Goal: Task Accomplishment & Management: Use online tool/utility

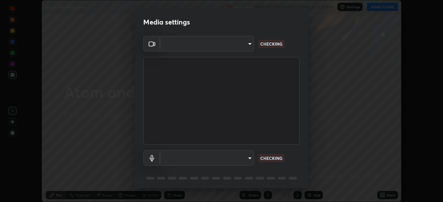
scroll to position [25, 0]
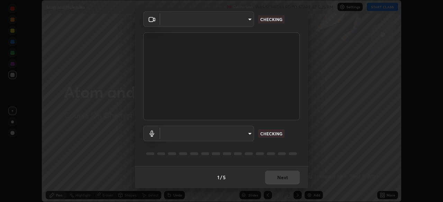
type input "00cb52ea7dbc067a4e9eba70c986ec13a5c87d59f38709f4e6374cce52915b34"
type input "487730eeffc7e68febcfc59216f272249e206279338cbee7dee3ede014ef9e6e"
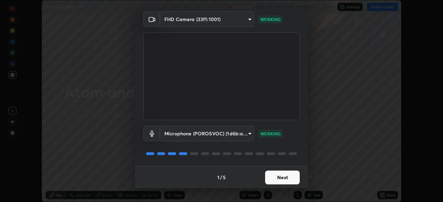
click at [291, 171] on button "Next" at bounding box center [282, 178] width 35 height 14
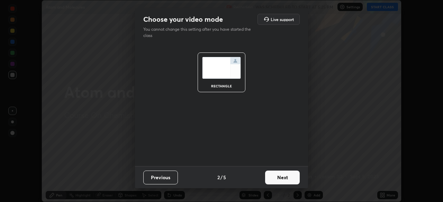
click at [289, 176] on button "Next" at bounding box center [282, 178] width 35 height 14
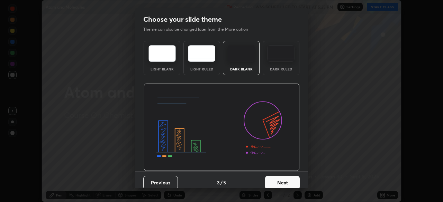
click at [288, 176] on button "Next" at bounding box center [282, 183] width 35 height 14
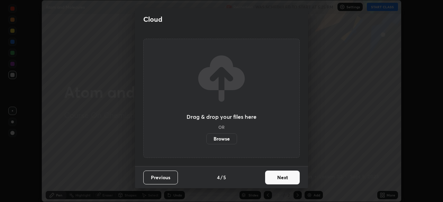
click at [288, 176] on button "Next" at bounding box center [282, 178] width 35 height 14
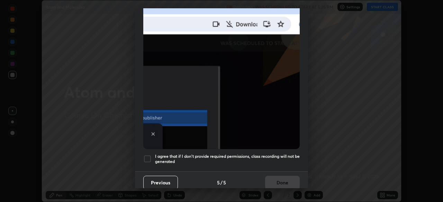
scroll to position [166, 0]
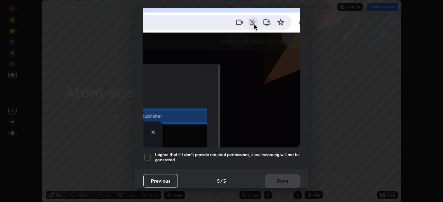
click at [145, 153] on div at bounding box center [147, 157] width 8 height 8
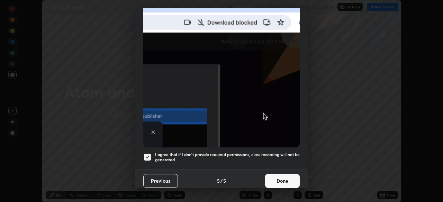
click at [285, 177] on button "Done" at bounding box center [282, 181] width 35 height 14
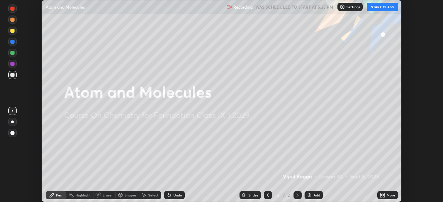
click at [381, 8] on button "START CLASS" at bounding box center [382, 7] width 31 height 8
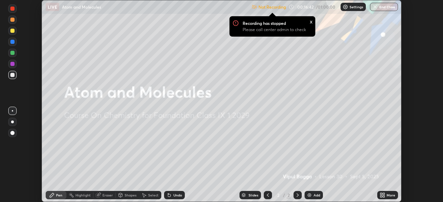
click at [279, 7] on p "Not Recording" at bounding box center [271, 6] width 27 height 5
click at [268, 6] on p "Not Recording" at bounding box center [271, 6] width 27 height 5
click at [268, 9] on p "Not Recording" at bounding box center [271, 6] width 27 height 5
click at [281, 18] on div "Recording has stopped Please call center admin to check x" at bounding box center [272, 26] width 86 height 20
click at [296, 25] on div "Recording has stopped Please call center admin to check" at bounding box center [276, 28] width 69 height 16
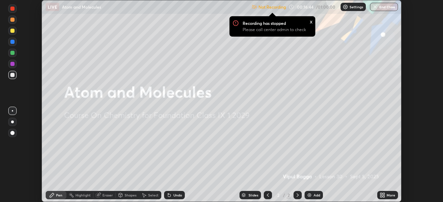
click at [352, 5] on p "Settings" at bounding box center [355, 6] width 13 height 3
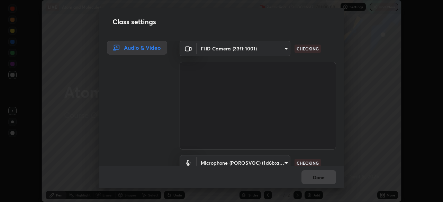
click at [265, 83] on video at bounding box center [258, 106] width 156 height 88
click at [284, 50] on body "Erase all LIVE Atom and Molecules Recording 00:16:47 / 01:00:00 Settings End Cl…" at bounding box center [221, 101] width 443 height 202
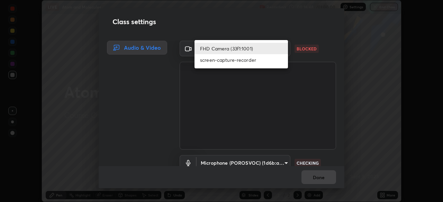
click at [258, 59] on li "screen-capture-recorder" at bounding box center [240, 59] width 93 height 11
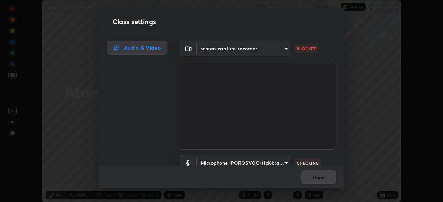
click at [280, 48] on body "Erase all LIVE Atom and Molecules Recording 00:16:49 / 01:00:00 Settings End Cl…" at bounding box center [221, 101] width 443 height 202
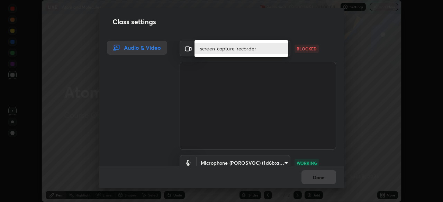
click at [339, 154] on div at bounding box center [221, 101] width 443 height 202
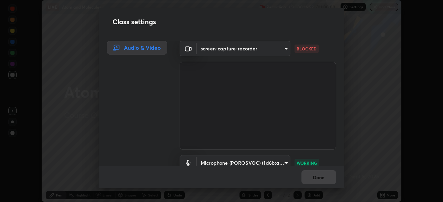
click at [367, 117] on div "Class settings Audio & Video screen-capture-recorder eebad28c9031c4d8511c7dee54…" at bounding box center [221, 101] width 443 height 202
click at [318, 176] on div "Done" at bounding box center [222, 177] width 246 height 22
click at [317, 175] on div "Done" at bounding box center [222, 177] width 246 height 22
click at [315, 174] on div "Done" at bounding box center [222, 177] width 246 height 22
click at [287, 45] on body "Erase all LIVE Atom and Molecules Recording 00:16:54 / 01:00:00 Settings End Cl…" at bounding box center [221, 101] width 443 height 202
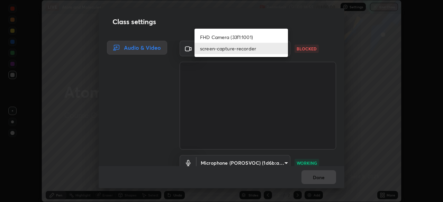
click at [268, 37] on li "FHD Camera (33f1:1001)" at bounding box center [240, 36] width 93 height 11
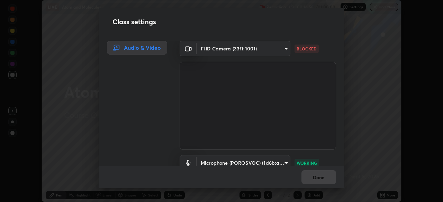
click at [315, 174] on div "Done" at bounding box center [222, 177] width 246 height 22
click at [315, 175] on div "Done" at bounding box center [222, 177] width 246 height 22
click at [284, 50] on body "Erase all LIVE Atom and Molecules Recording 00:17:00 / 01:00:00 Settings End Cl…" at bounding box center [221, 101] width 443 height 202
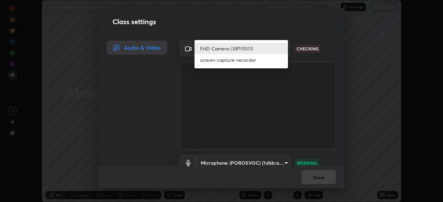
click at [266, 48] on li "FHD Camera (33f1:1001)" at bounding box center [240, 48] width 93 height 11
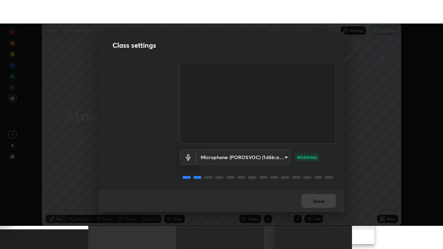
scroll to position [0, 0]
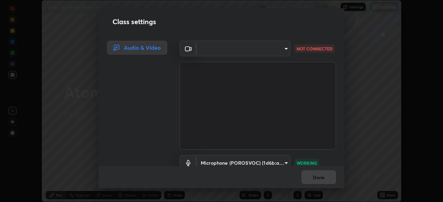
click at [283, 50] on body "Erase all LIVE Atom and Molecules Recording 00:17:07 / 01:00:00 Settings End Cl…" at bounding box center [221, 101] width 443 height 202
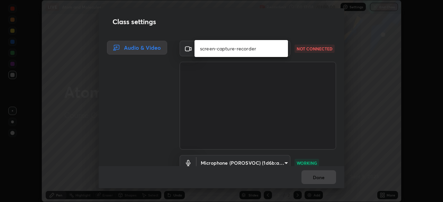
click at [262, 50] on li "screen-capture-recorder" at bounding box center [240, 48] width 93 height 11
type input "eebad28c9031c4d8511c7dee54c9f1bd45649b94521343e00e3b30b108420f3f"
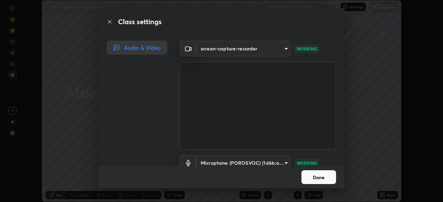
click at [311, 176] on button "Done" at bounding box center [318, 178] width 35 height 14
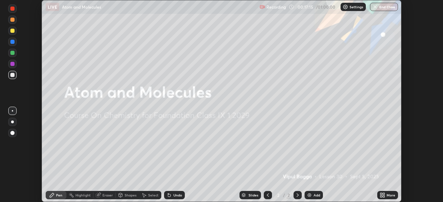
click at [384, 196] on icon at bounding box center [384, 197] width 2 height 2
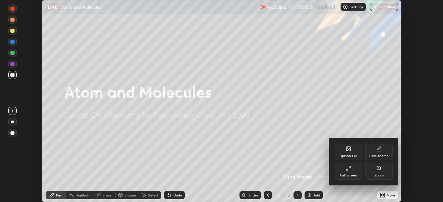
click at [350, 172] on div "Full screen" at bounding box center [349, 171] width 28 height 17
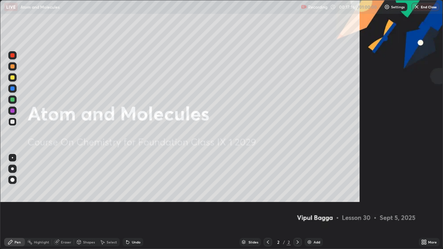
scroll to position [249, 443]
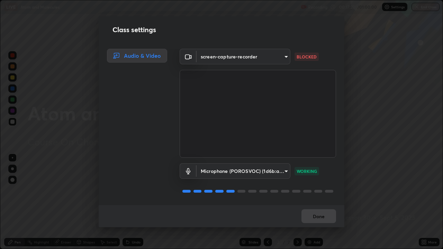
click at [283, 56] on body "Erase all LIVE Atom and Molecules Recording 00:17:27 / 01:00:00 Settings End Cl…" at bounding box center [221, 124] width 443 height 249
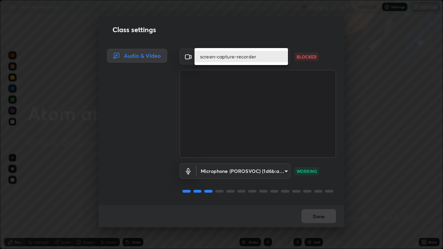
click at [299, 85] on div at bounding box center [221, 124] width 443 height 249
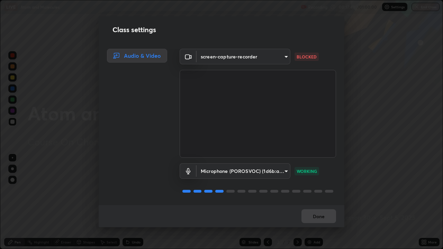
click at [314, 202] on div "Done" at bounding box center [222, 216] width 246 height 22
click at [283, 57] on body "Erase all LIVE Atom and Molecules Recording 00:17:50 / 01:00:00 Settings End Cl…" at bounding box center [221, 124] width 443 height 249
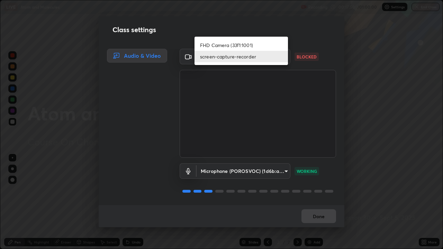
click at [265, 45] on li "FHD Camera (33f1:1001)" at bounding box center [240, 44] width 93 height 11
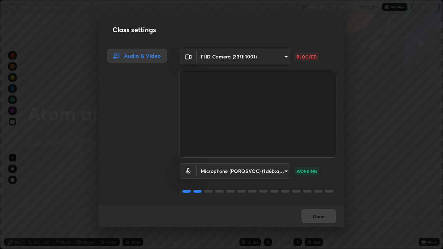
type input "00cb52ea7dbc067a4e9eba70c986ec13a5c87d59f38709f4e6374cce52915b34"
click at [310, 202] on button "Done" at bounding box center [318, 216] width 35 height 14
click at [311, 202] on button "Done" at bounding box center [318, 216] width 35 height 14
